Goal: Task Accomplishment & Management: Use online tool/utility

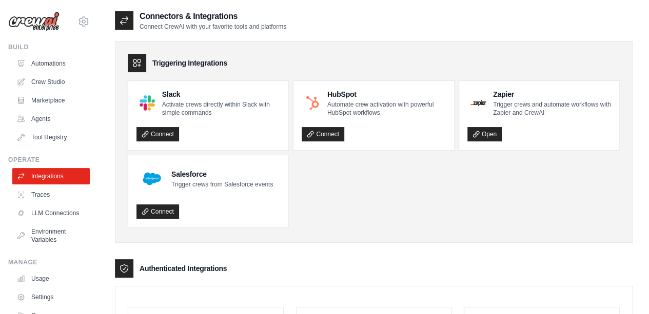
click at [73, 13] on div "[EMAIL_ADDRESS][DOMAIN_NAME] Settings" at bounding box center [49, 16] width 82 height 33
click at [77, 19] on icon at bounding box center [83, 21] width 12 height 12
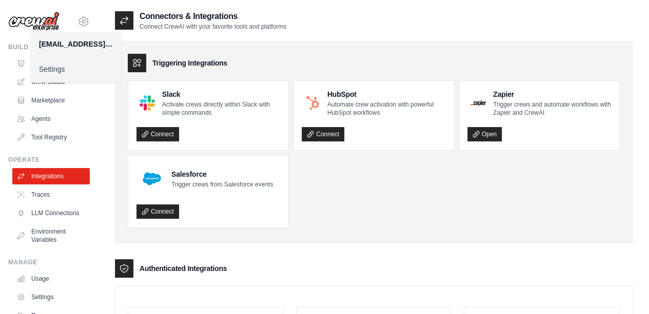
click at [76, 66] on link "Settings" at bounding box center [76, 69] width 90 height 18
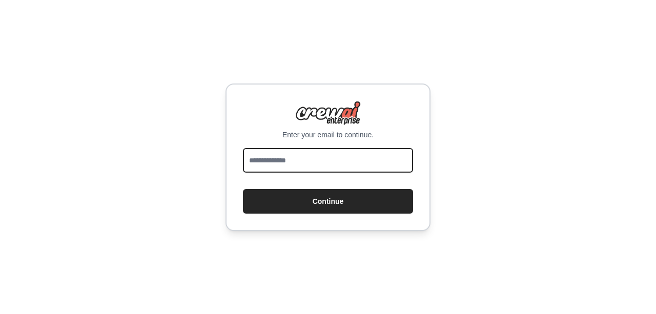
click at [321, 165] on input "email" at bounding box center [328, 160] width 170 height 25
type input "**********"
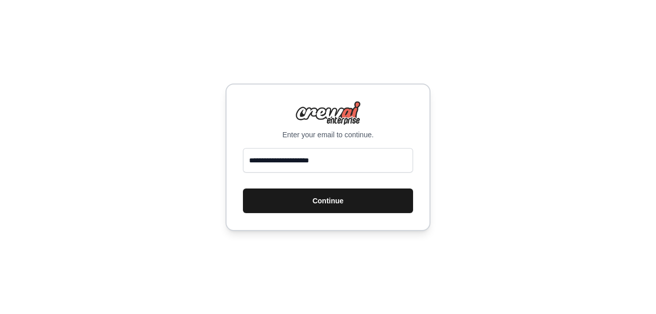
click at [327, 206] on button "Continue" at bounding box center [328, 201] width 170 height 25
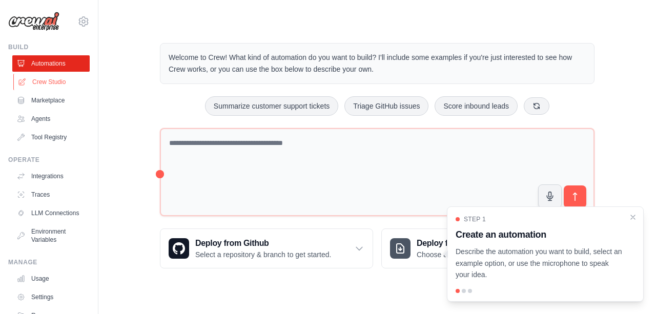
click at [54, 78] on link "Crew Studio" at bounding box center [51, 82] width 77 height 16
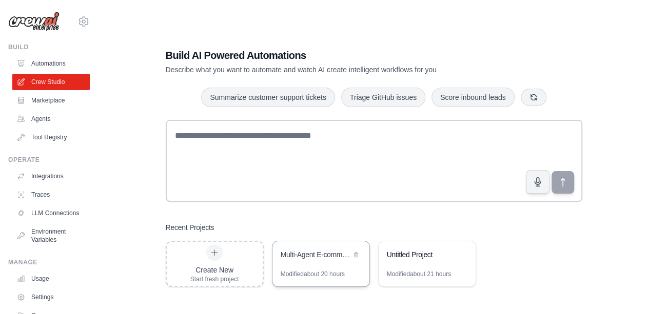
click at [294, 263] on div "Multi-Agent E-commerce Arbitrage Platform" at bounding box center [320, 255] width 97 height 29
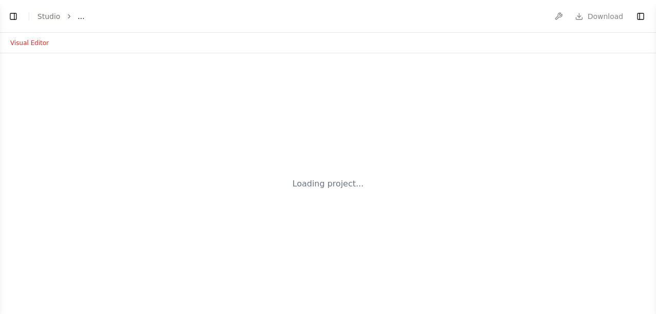
select select "****"
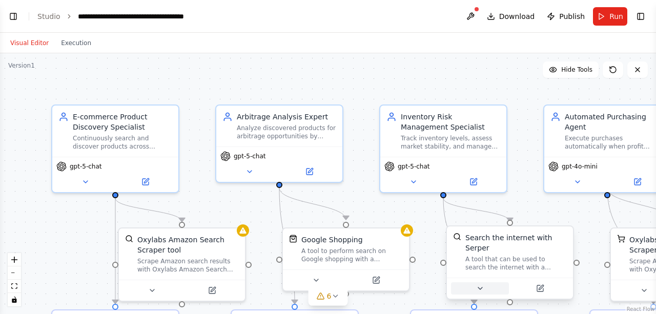
scroll to position [5096, 0]
click at [15, 299] on icon "toggle interactivity" at bounding box center [14, 300] width 5 height 6
click at [15, 279] on button "zoom out" at bounding box center [14, 273] width 13 height 13
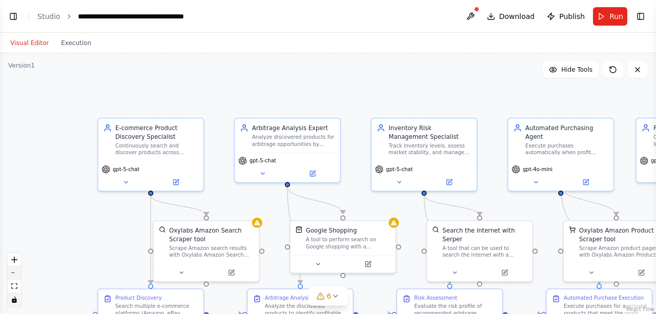
click at [15, 279] on button "zoom out" at bounding box center [14, 273] width 13 height 13
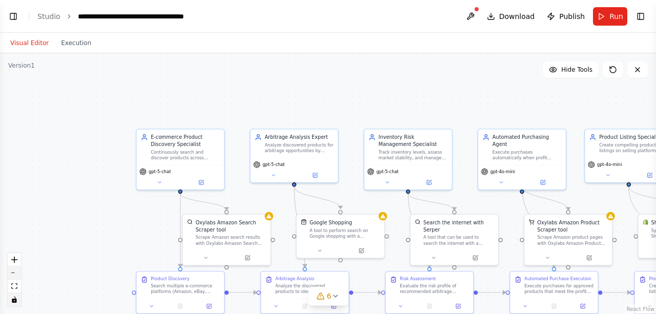
click at [15, 279] on button "zoom out" at bounding box center [14, 273] width 13 height 13
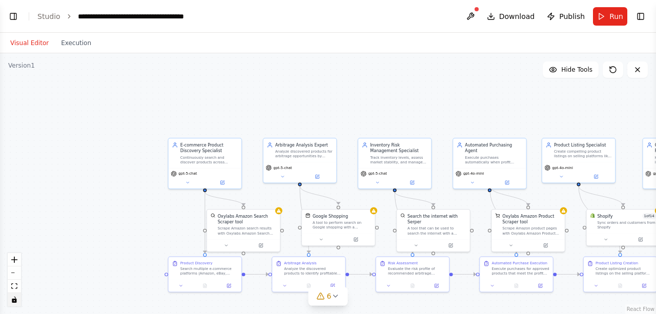
drag, startPoint x: 118, startPoint y: 225, endPoint x: 58, endPoint y: 151, distance: 95.5
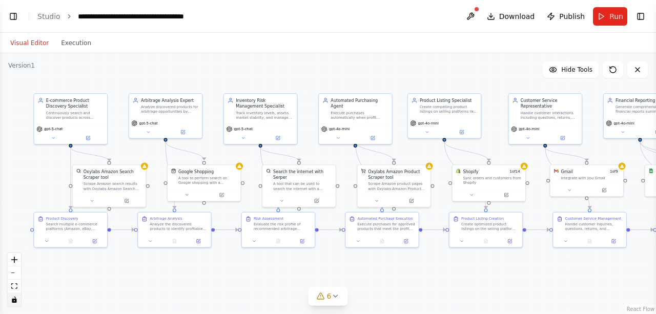
drag, startPoint x: 58, startPoint y: 151, endPoint x: 146, endPoint y: 42, distance: 139.7
click at [146, 42] on div "Visual Editor Execution Version 1 Hide Tools .deletable-edge-delete-btn { width…" at bounding box center [328, 173] width 656 height 281
click at [12, 274] on button "zoom out" at bounding box center [14, 273] width 13 height 13
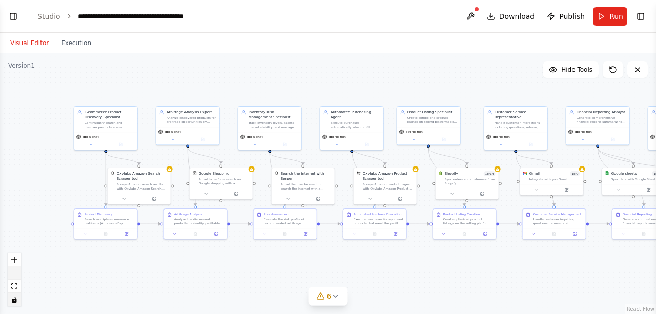
click at [12, 274] on div "React Flow controls" at bounding box center [14, 279] width 13 height 53
click at [15, 269] on div "React Flow controls" at bounding box center [14, 279] width 13 height 53
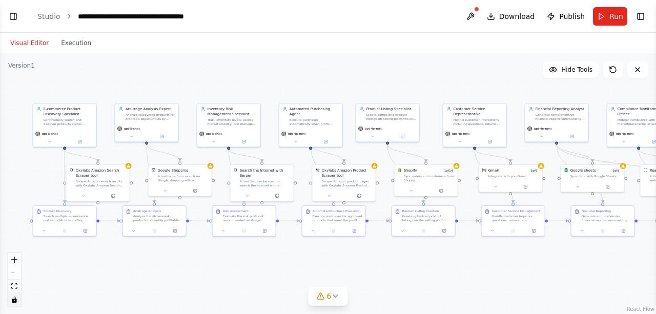
drag, startPoint x: 246, startPoint y: 258, endPoint x: 205, endPoint y: 255, distance: 41.1
click at [205, 255] on div ".deletable-edge-delete-btn { width: 20px; height: 20px; border: 0px solid #ffff…" at bounding box center [328, 183] width 656 height 261
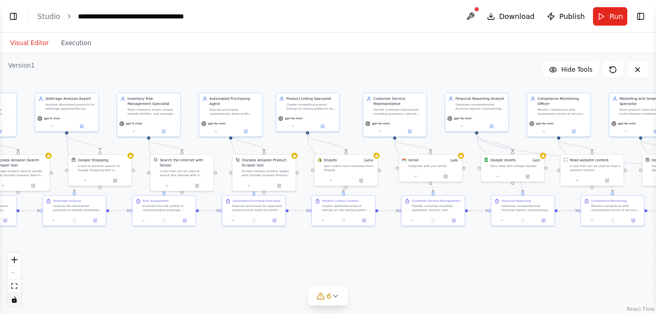
drag, startPoint x: 246, startPoint y: 264, endPoint x: 166, endPoint y: 254, distance: 80.6
click at [166, 254] on div ".deletable-edge-delete-btn { width: 20px; height: 20px; border: 0px solid #ffff…" at bounding box center [328, 183] width 656 height 261
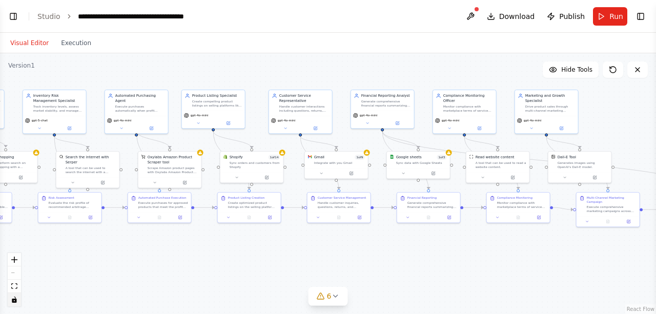
drag, startPoint x: 284, startPoint y: 254, endPoint x: 189, endPoint y: 251, distance: 94.4
click at [189, 251] on div ".deletable-edge-delete-btn { width: 20px; height: 20px; border: 0px solid #ffff…" at bounding box center [328, 183] width 656 height 261
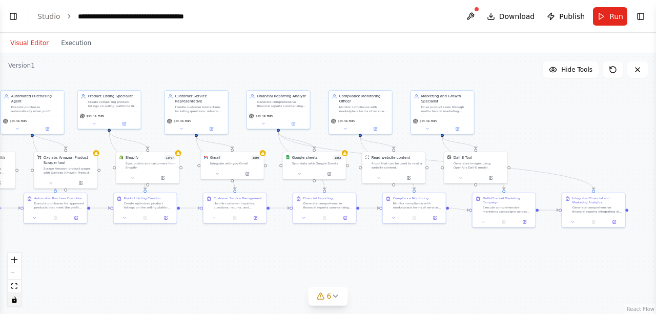
drag, startPoint x: 310, startPoint y: 255, endPoint x: 171, endPoint y: 254, distance: 139.0
click at [171, 254] on div ".deletable-edge-delete-btn { width: 20px; height: 20px; border: 0px solid #ffff…" at bounding box center [328, 183] width 656 height 261
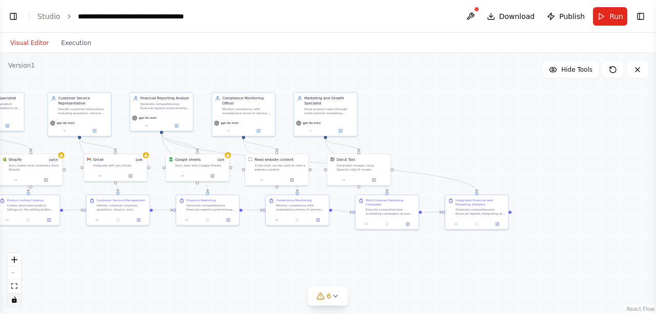
drag, startPoint x: 280, startPoint y: 261, endPoint x: 194, endPoint y: 266, distance: 85.8
click at [194, 266] on div ".deletable-edge-delete-btn { width: 20px; height: 20px; border: 0px solid #ffff…" at bounding box center [328, 183] width 656 height 261
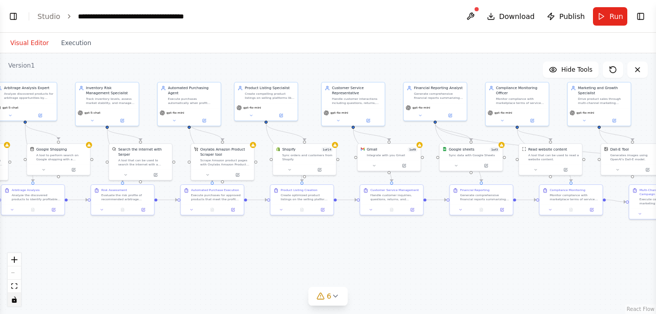
drag, startPoint x: 270, startPoint y: 255, endPoint x: 548, endPoint y: 245, distance: 277.6
click at [548, 245] on div ".deletable-edge-delete-btn { width: 20px; height: 20px; border: 0px solid #ffff…" at bounding box center [328, 183] width 656 height 261
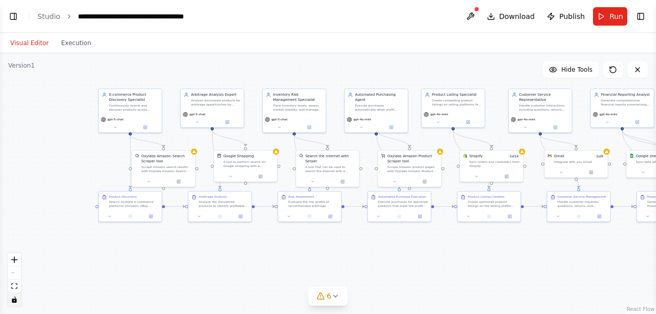
drag, startPoint x: 339, startPoint y: 263, endPoint x: 526, endPoint y: 269, distance: 187.2
click at [526, 269] on div ".deletable-edge-delete-btn { width: 20px; height: 20px; border: 0px solid #ffff…" at bounding box center [328, 183] width 656 height 261
click at [80, 41] on button "Execution" at bounding box center [76, 43] width 43 height 12
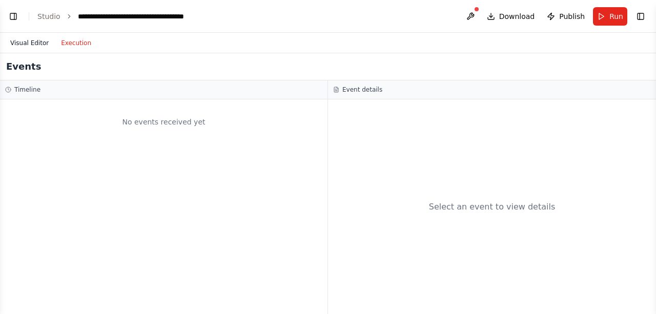
click at [31, 44] on button "Visual Editor" at bounding box center [29, 43] width 51 height 12
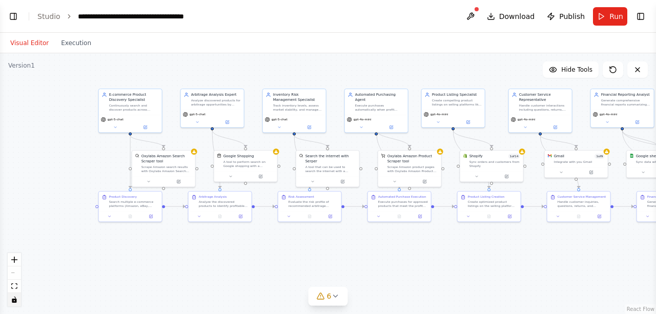
click at [44, 23] on header "**********" at bounding box center [328, 16] width 656 height 33
click at [50, 12] on link "Studio" at bounding box center [48, 16] width 23 height 8
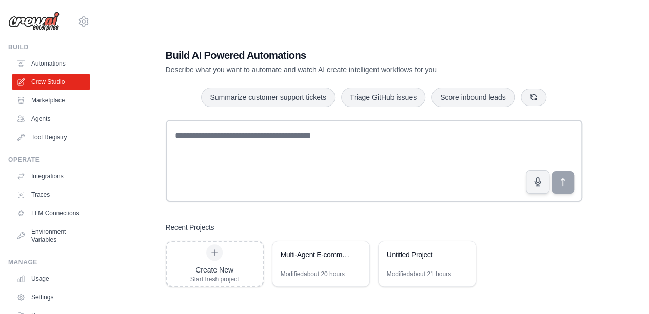
scroll to position [21, 0]
